Goal: Task Accomplishment & Management: Complete application form

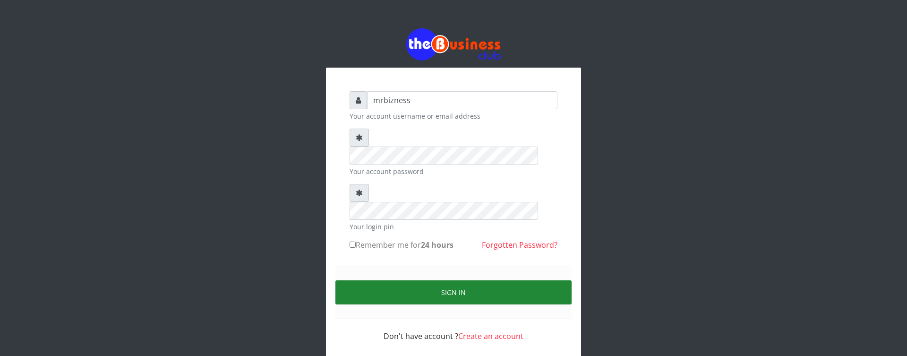
click at [416, 280] on button "Sign in" at bounding box center [453, 292] width 236 height 24
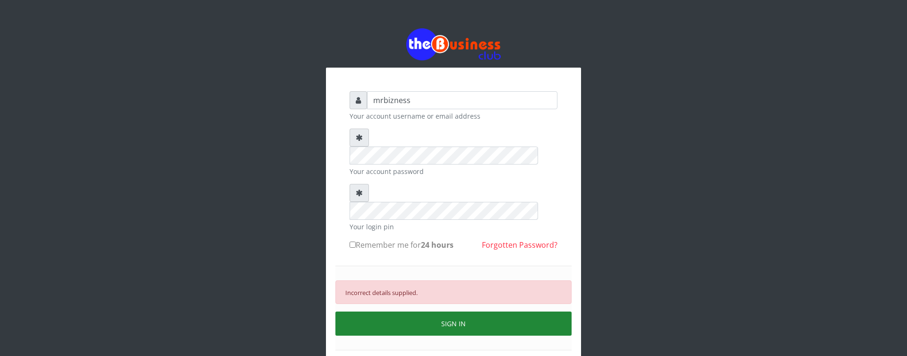
click at [437, 311] on button "SIGN IN" at bounding box center [453, 323] width 236 height 24
click at [446, 311] on button "SIGN IN" at bounding box center [453, 323] width 236 height 24
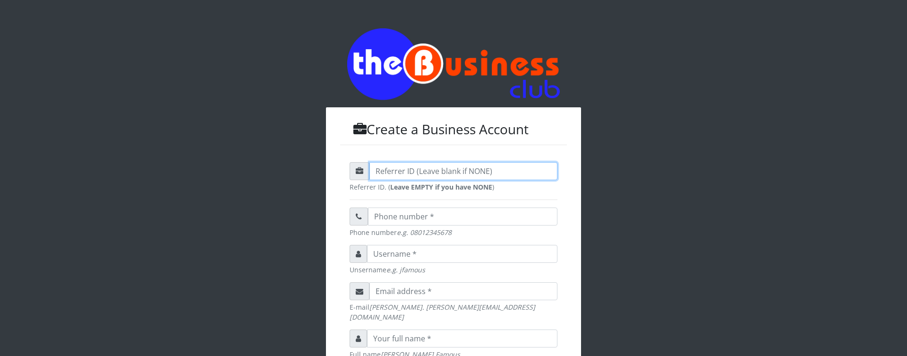
click at [426, 169] on input "text" at bounding box center [463, 171] width 188 height 18
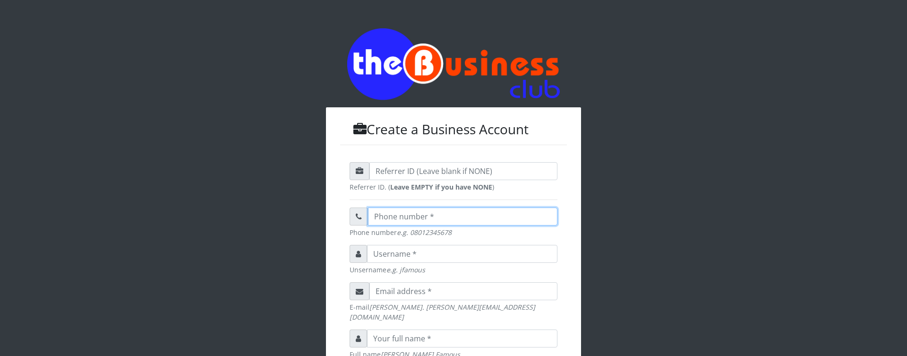
click at [427, 216] on input "text" at bounding box center [462, 216] width 189 height 18
drag, startPoint x: 458, startPoint y: 238, endPoint x: 421, endPoint y: 238, distance: 36.8
drag, startPoint x: 453, startPoint y: 231, endPoint x: 411, endPoint y: 235, distance: 42.7
click at [411, 235] on small "Phone number e.g. 08012345678" at bounding box center [453, 232] width 208 height 10
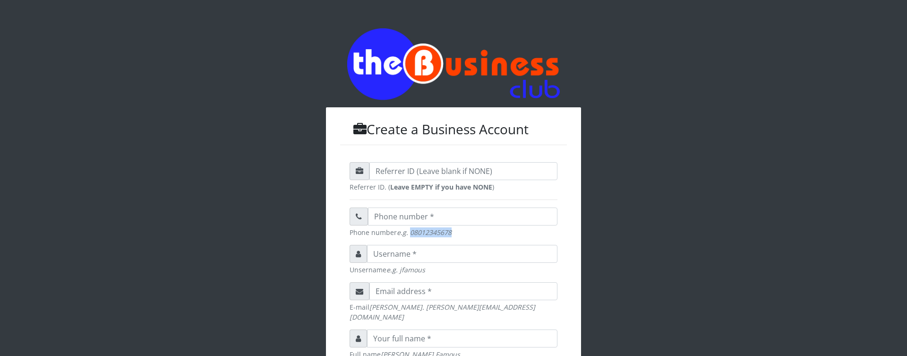
copy em "08012345678"
click at [406, 210] on input "text" at bounding box center [462, 216] width 189 height 18
paste input "08012345678"
type input "08012345678"
click at [392, 272] on em "e.g. jfamous" at bounding box center [405, 269] width 39 height 9
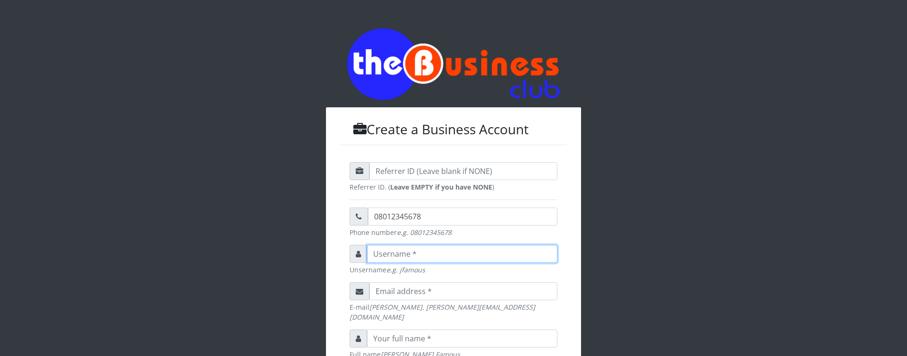
click at [428, 257] on input "text" at bounding box center [462, 254] width 190 height 18
type input "infosec"
click at [684, 241] on div "Create a Business Account Referrer ID. ( Leave EMPTY if you have NONE ) 0801234…" at bounding box center [453, 332] width 538 height 664
click at [454, 293] on input "email" at bounding box center [463, 291] width 188 height 18
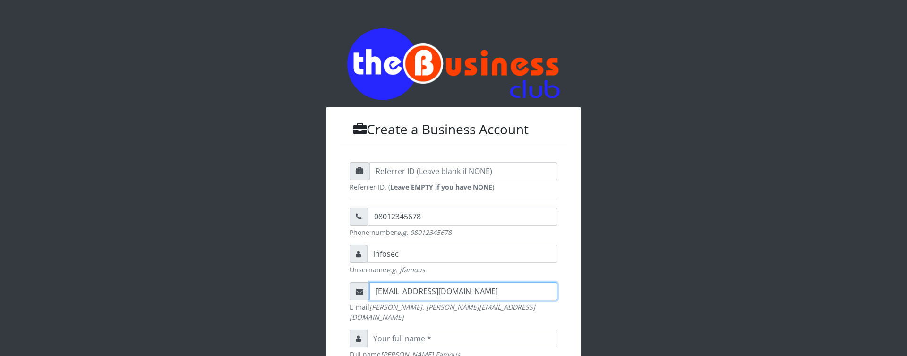
type input "eddysmartc@gmail.com"
click at [480, 332] on input "text" at bounding box center [462, 338] width 190 height 18
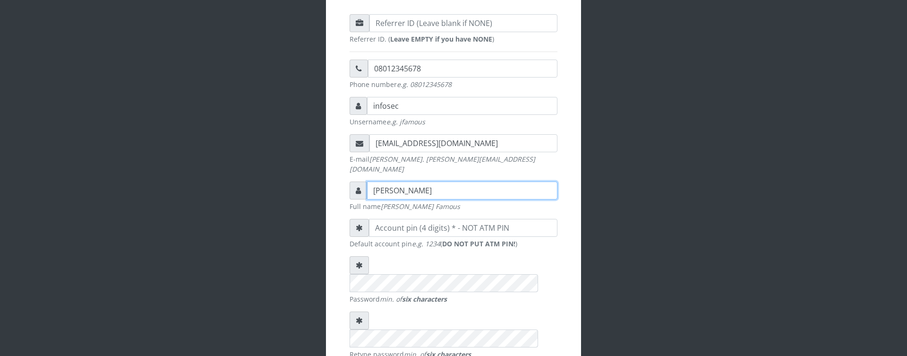
scroll to position [161, 0]
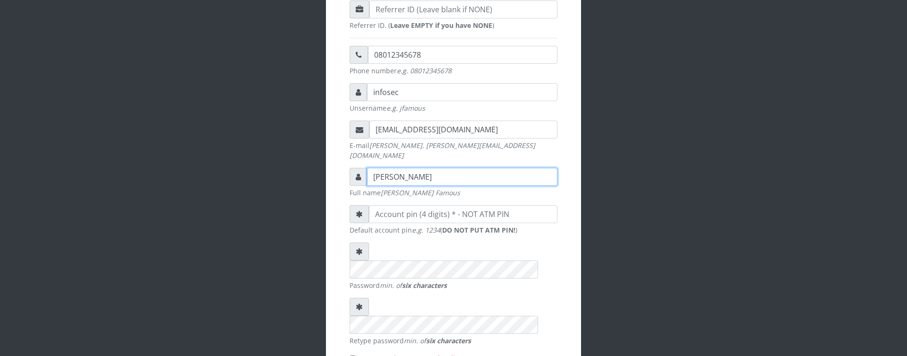
type input "Eddy Smart"
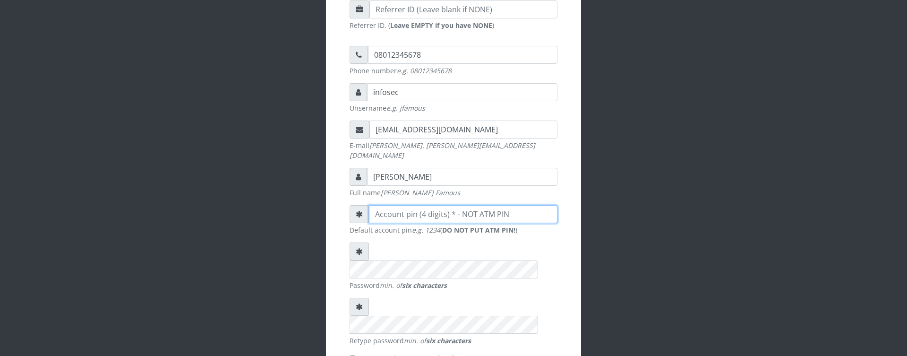
click at [414, 206] on input "number" at bounding box center [463, 214] width 188 height 18
type input "1"
type input "1776"
click at [352, 355] on input "I agree to the terms and policy" at bounding box center [352, 358] width 6 height 6
checkbox input "true"
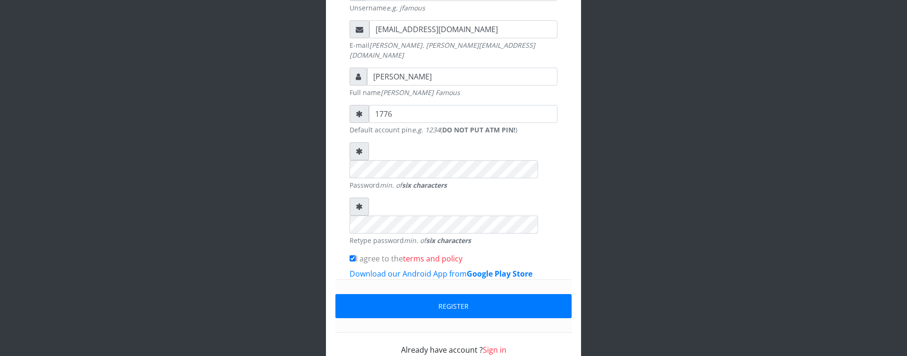
scroll to position [263, 0]
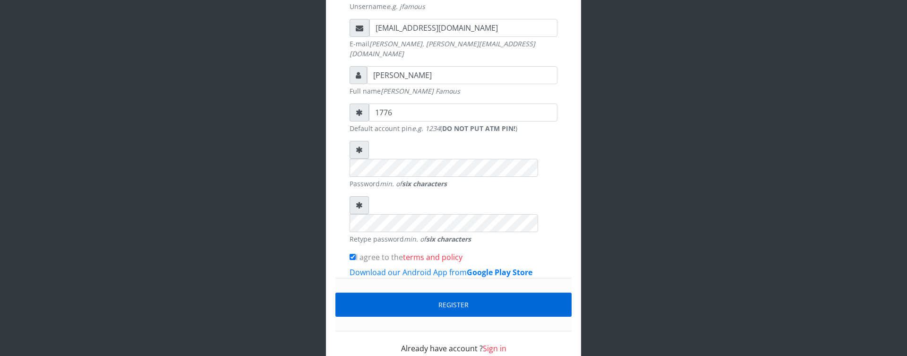
click at [443, 292] on button "Register" at bounding box center [453, 304] width 236 height 24
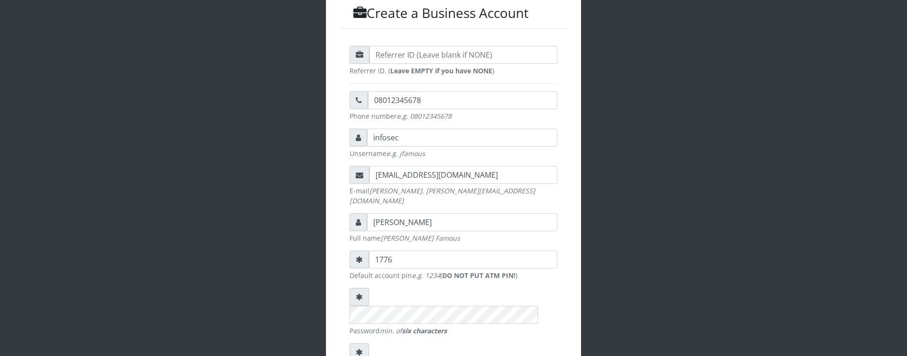
scroll to position [102, 0]
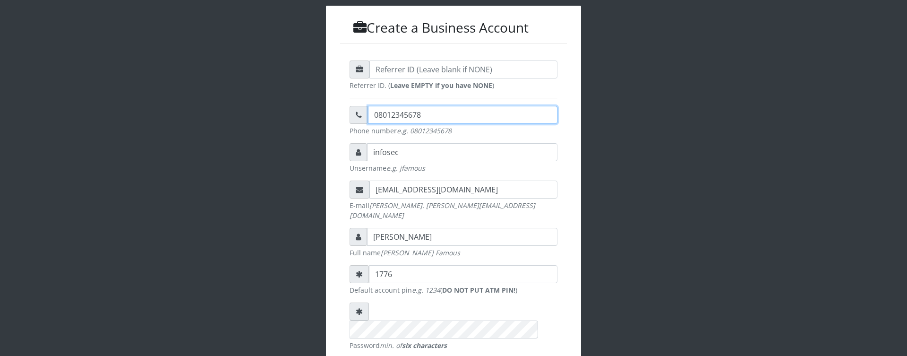
click at [435, 115] on input "08012345678" at bounding box center [462, 115] width 189 height 18
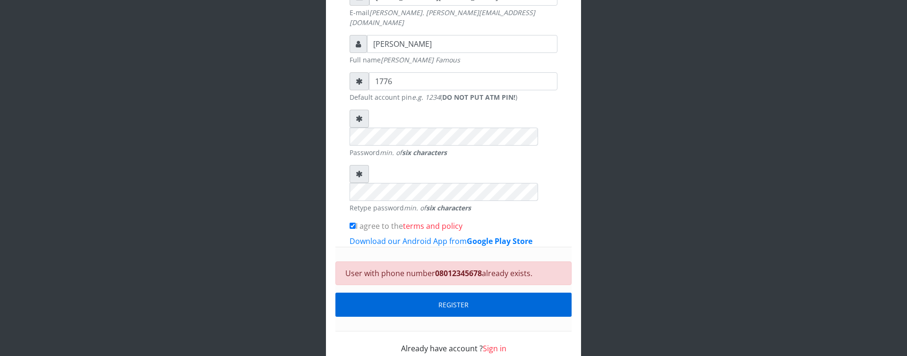
type input "08012345670"
click at [447, 292] on button "REGISTER" at bounding box center [453, 304] width 236 height 24
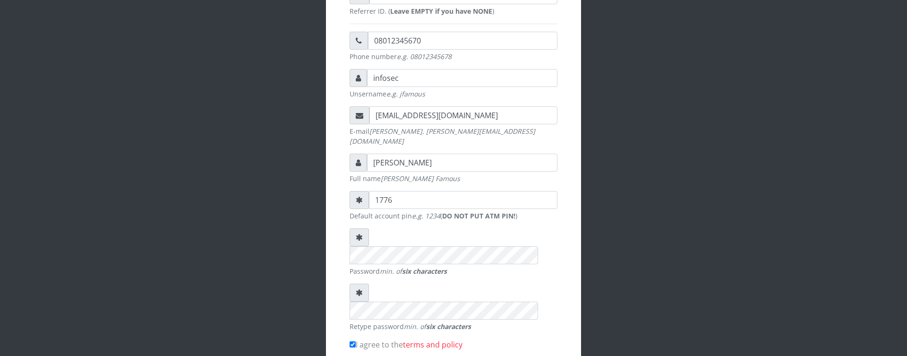
scroll to position [102, 0]
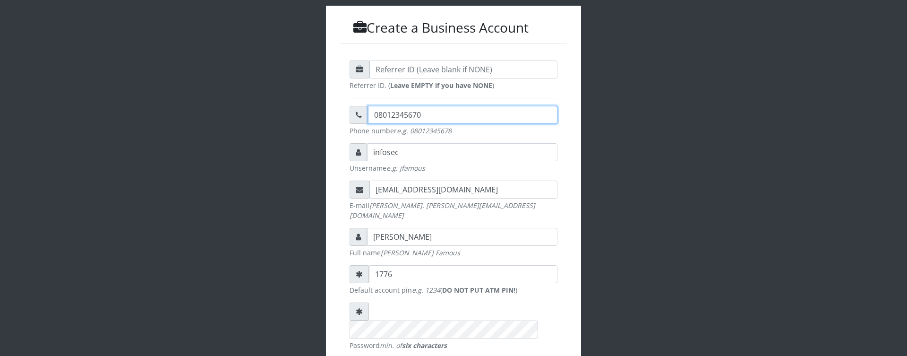
click at [409, 118] on input "08012345670" at bounding box center [462, 115] width 189 height 18
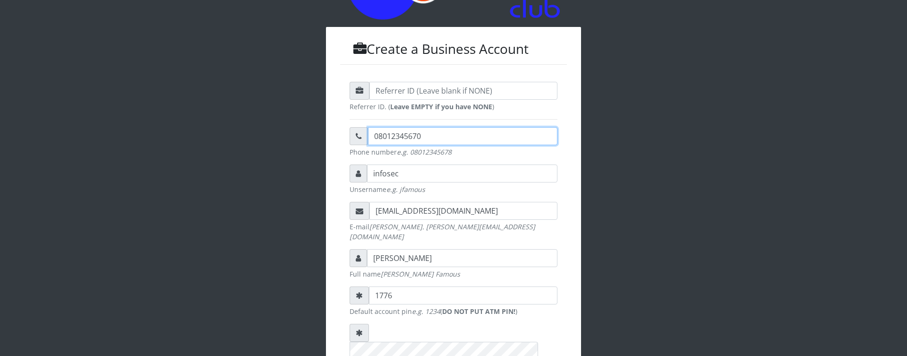
scroll to position [79, 0]
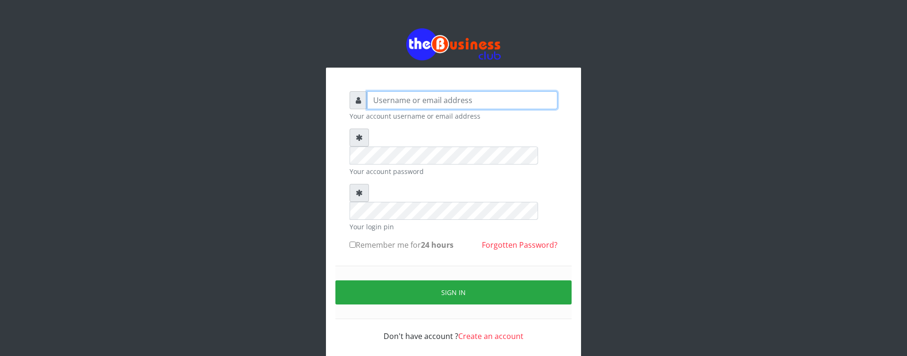
click at [420, 104] on input "text" at bounding box center [462, 100] width 190 height 18
type input "infosec"
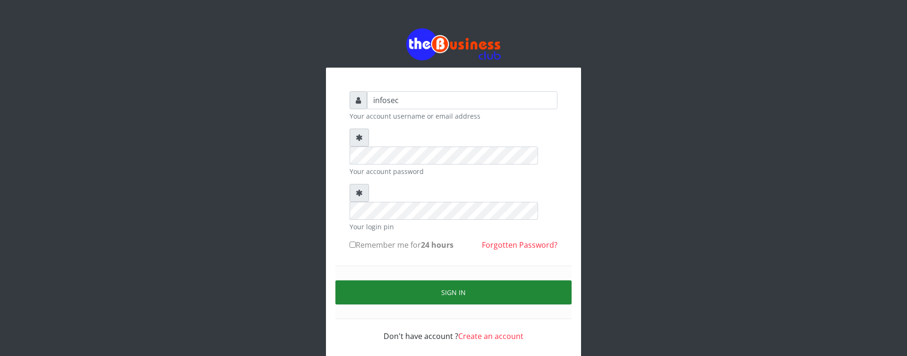
click at [461, 280] on button "Sign in" at bounding box center [453, 292] width 236 height 24
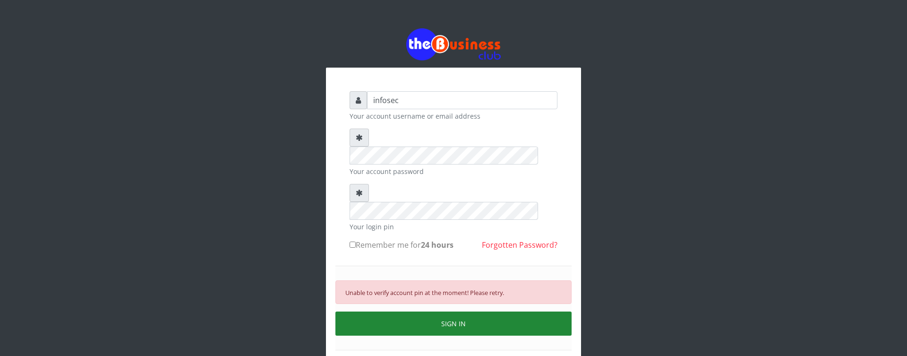
click at [449, 311] on button "SIGN IN" at bounding box center [453, 323] width 236 height 24
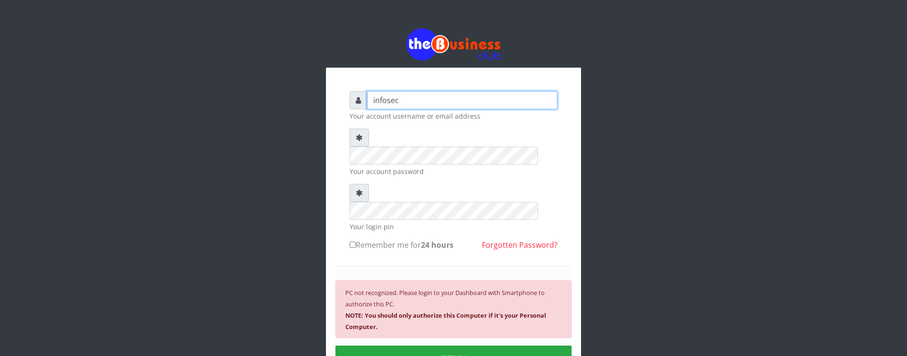
click at [436, 103] on input "infosec" at bounding box center [462, 100] width 190 height 18
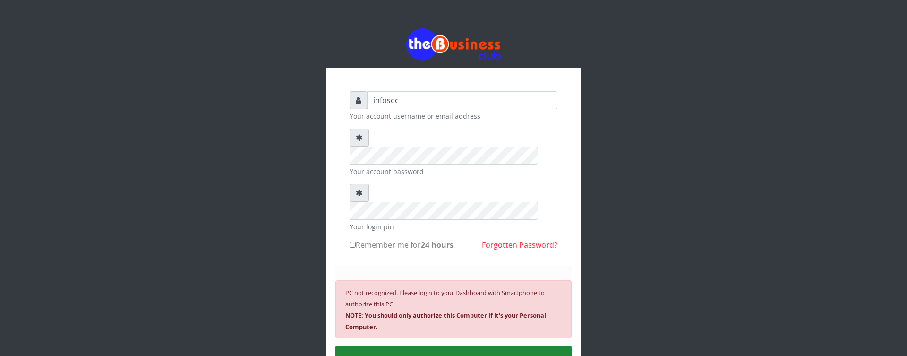
click at [522, 345] on button "SIGN IN" at bounding box center [453, 357] width 236 height 24
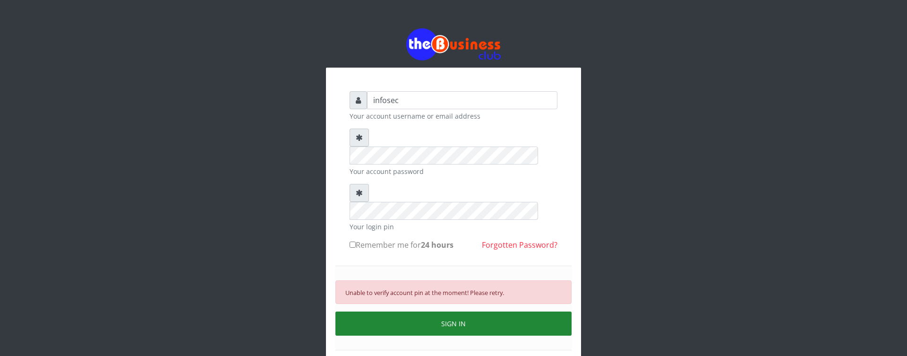
click at [509, 311] on button "SIGN IN" at bounding box center [453, 323] width 236 height 24
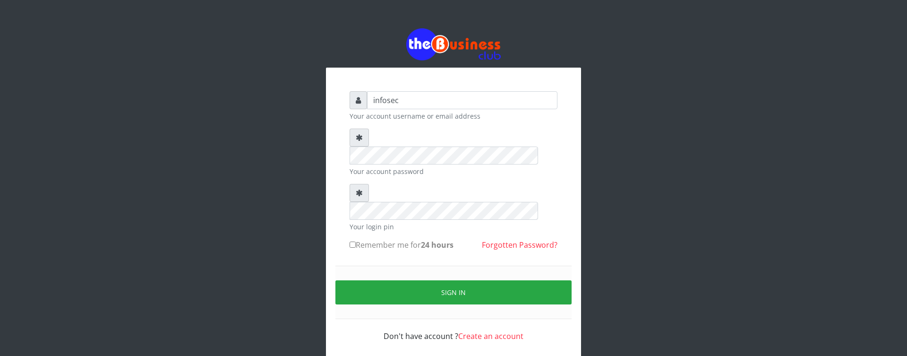
type input "infosec"
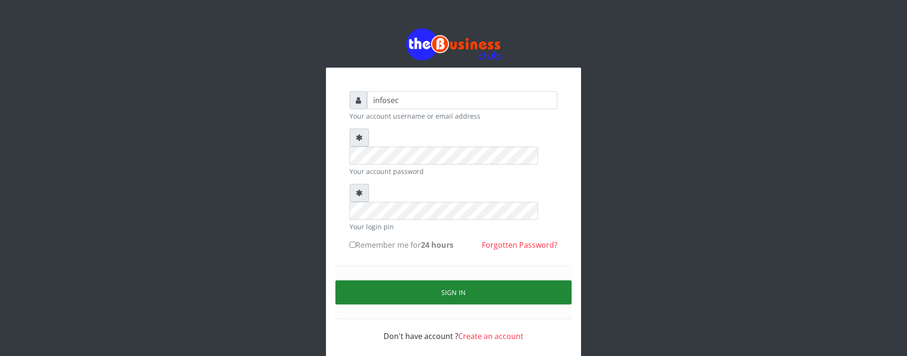
click at [493, 280] on button "Sign in" at bounding box center [453, 292] width 236 height 24
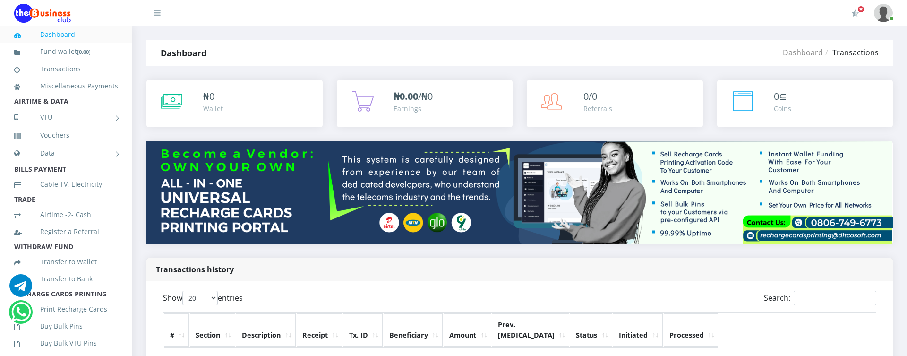
click at [886, 17] on img at bounding box center [883, 13] width 19 height 18
click at [848, 53] on link "Settings" at bounding box center [856, 50] width 61 height 15
click at [886, 11] on img at bounding box center [883, 13] width 19 height 18
click at [855, 34] on link "My Profile" at bounding box center [856, 35] width 61 height 15
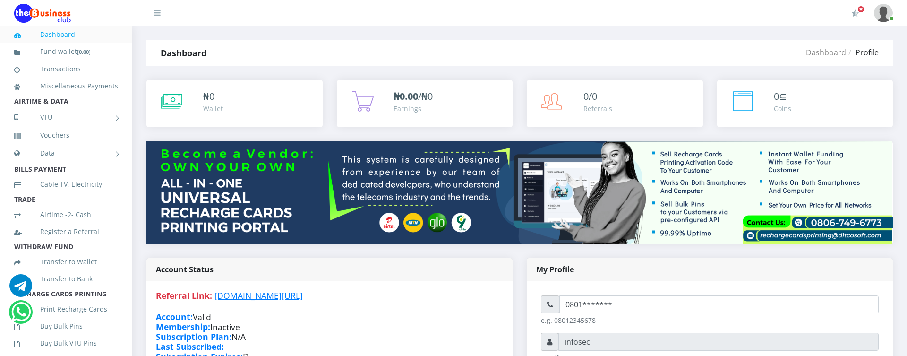
scroll to position [108, 0]
